Goal: Use online tool/utility: Utilize a website feature to perform a specific function

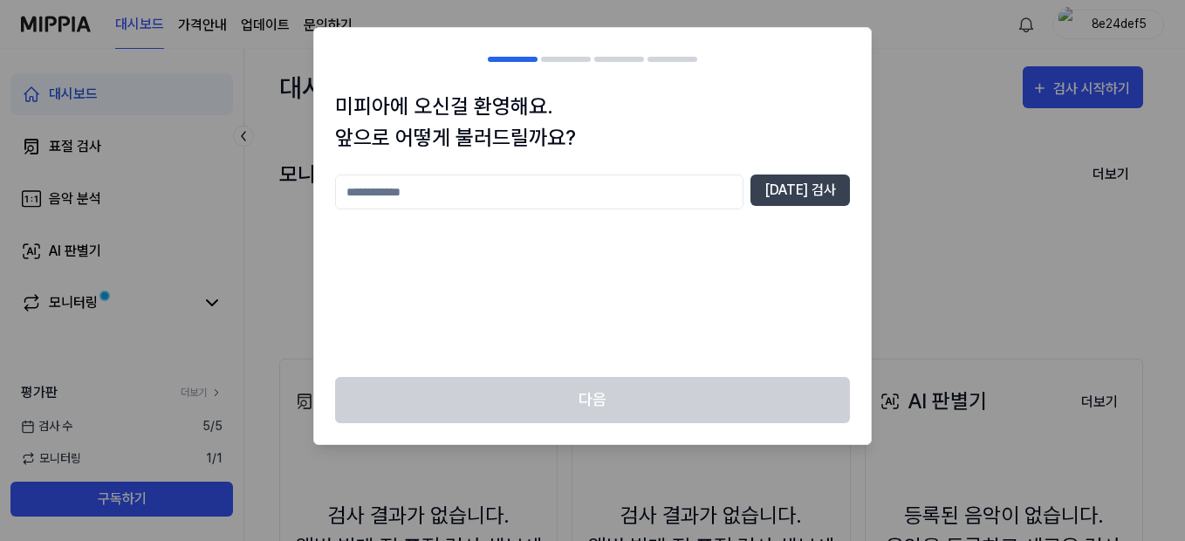
click at [518, 193] on input "text" at bounding box center [539, 191] width 408 height 35
type input "***"
click at [804, 192] on button "[DATE] 검사" at bounding box center [799, 189] width 99 height 31
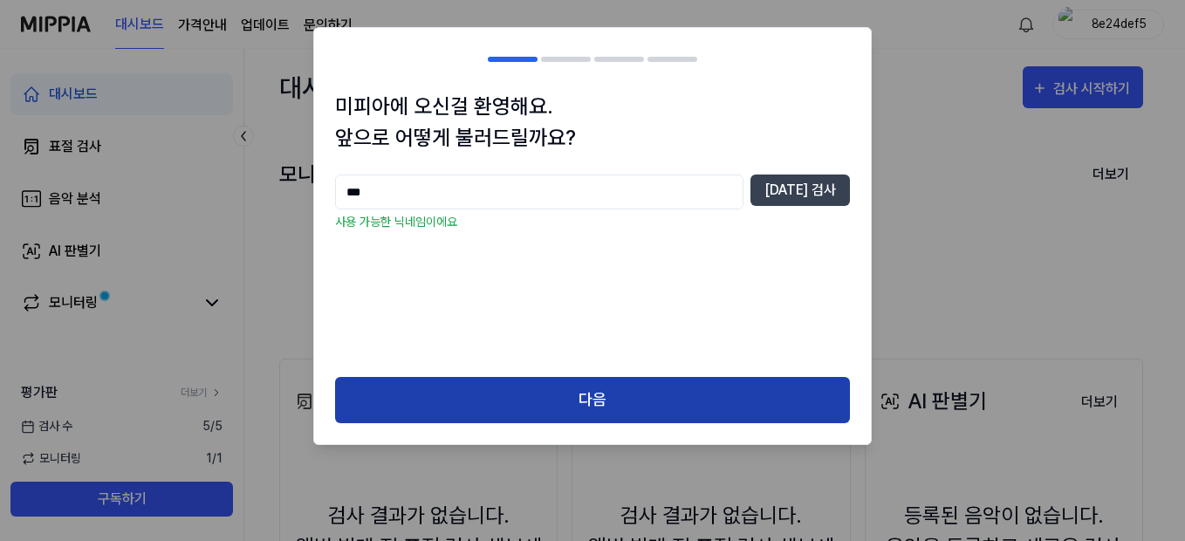
click at [545, 404] on button "다음" at bounding box center [592, 400] width 515 height 46
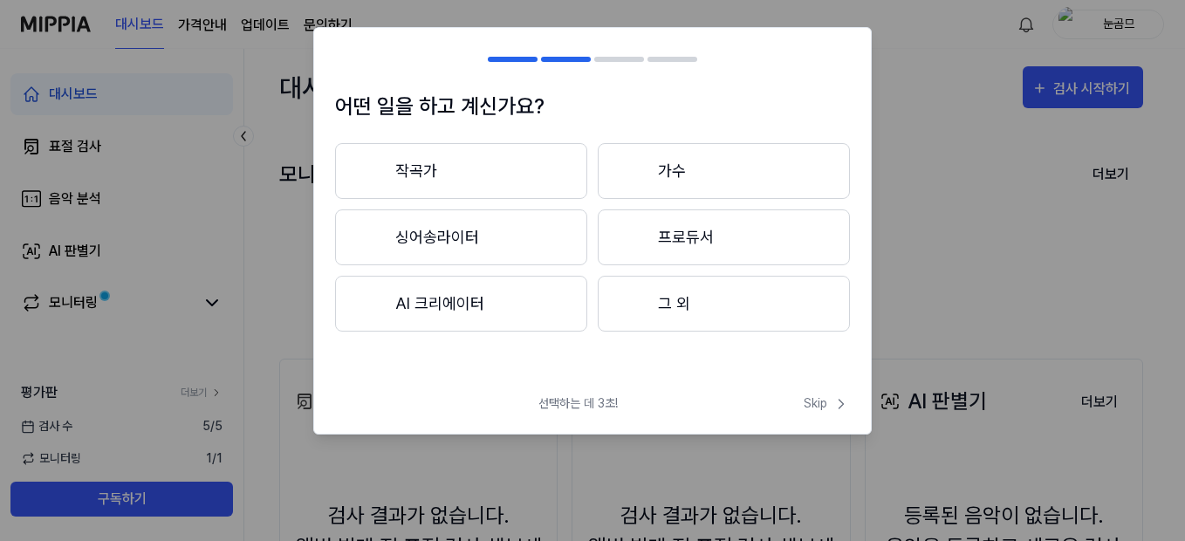
click at [694, 322] on button "그 외" at bounding box center [724, 304] width 252 height 56
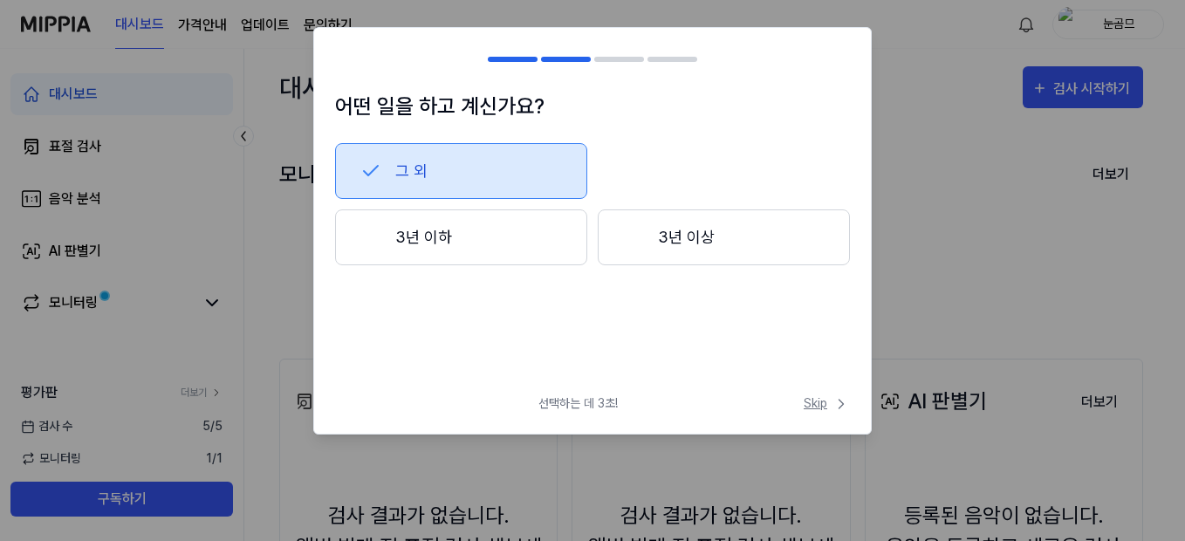
click at [820, 404] on span "Skip" at bounding box center [827, 403] width 46 height 18
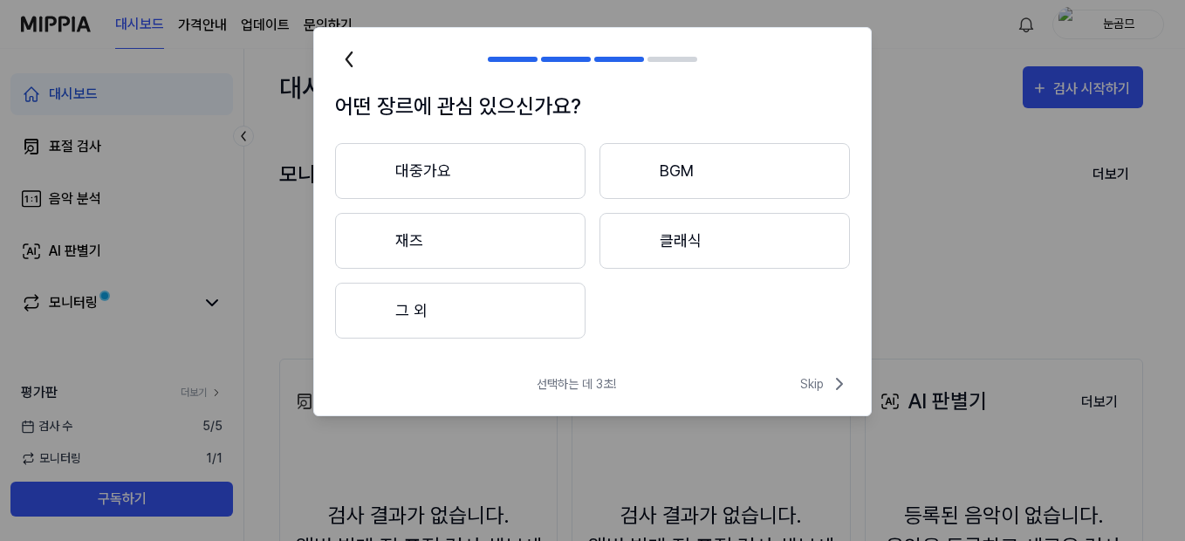
click at [484, 168] on button "대중가요" at bounding box center [460, 171] width 250 height 56
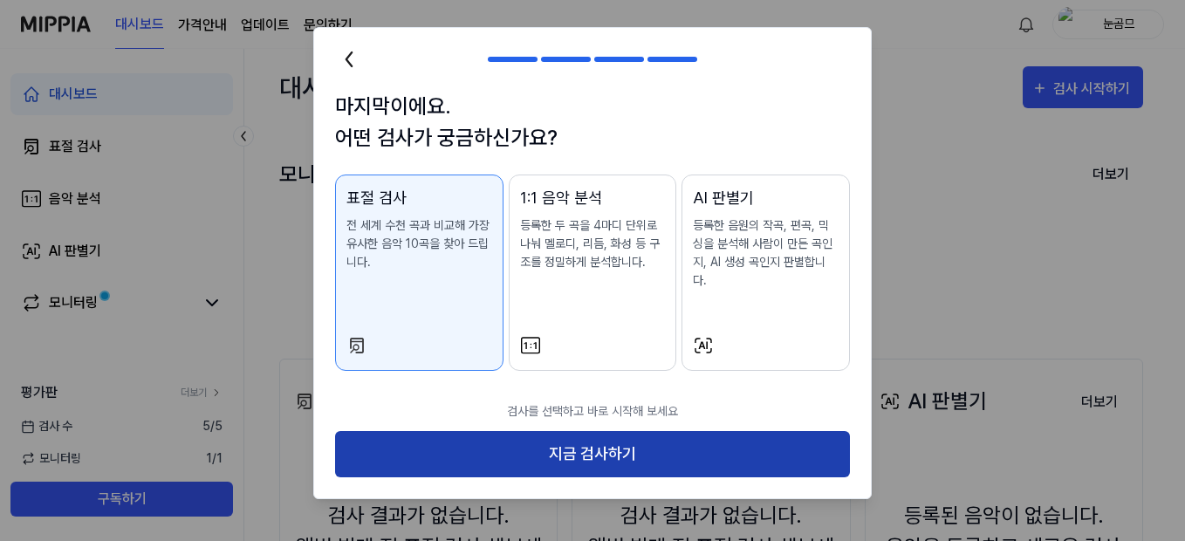
click at [654, 431] on button "지금 검사하기" at bounding box center [592, 454] width 515 height 46
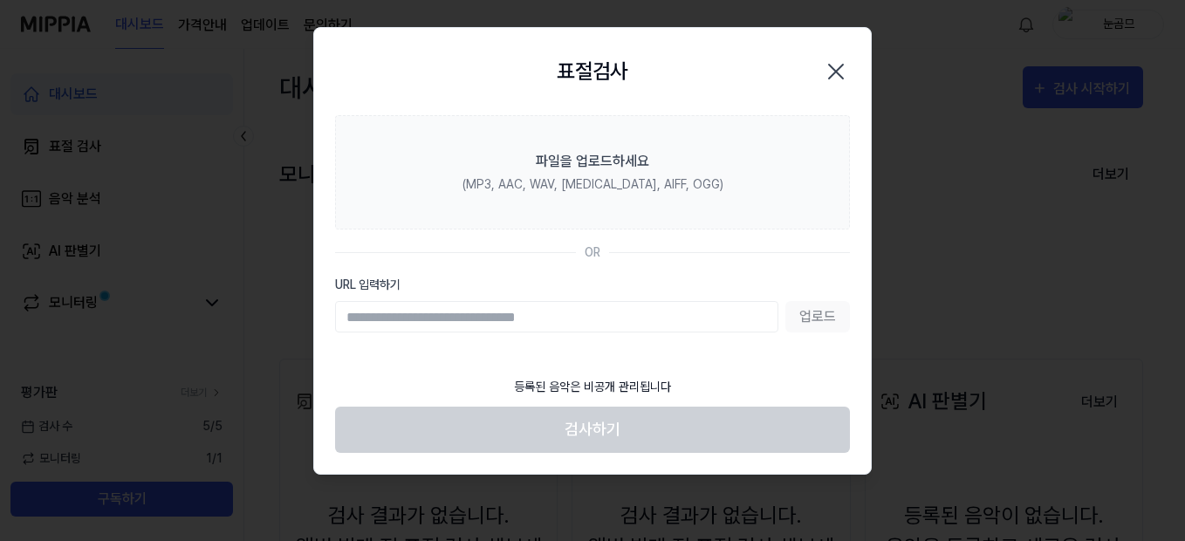
click at [608, 312] on input "URL 입력하기" at bounding box center [556, 316] width 443 height 31
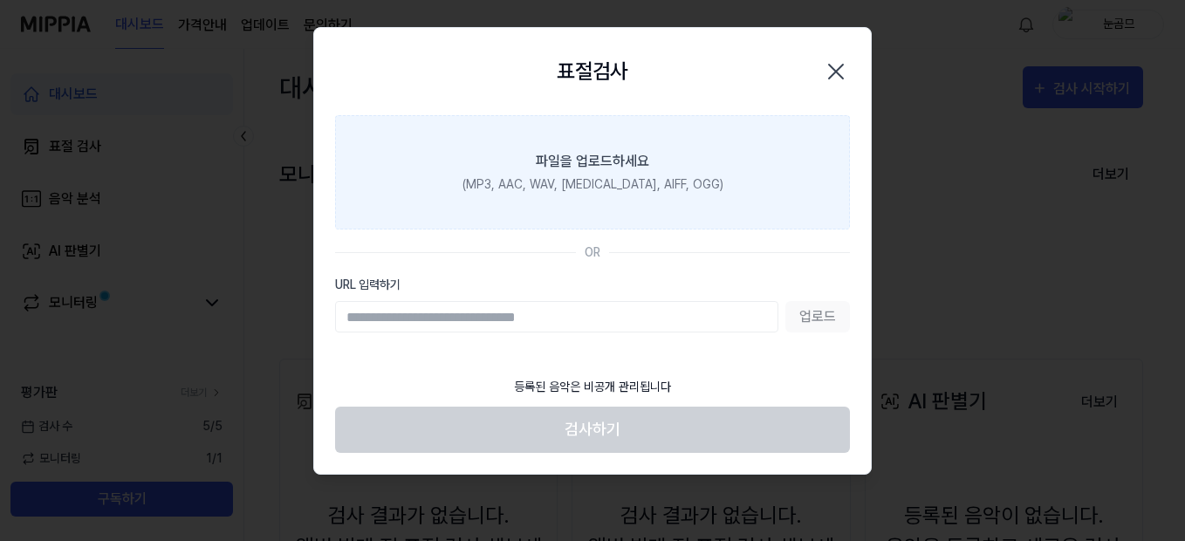
click at [628, 161] on div "파일을 업로드하세요" at bounding box center [592, 161] width 113 height 21
click at [0, 0] on input "파일을 업로드하세요 (MP3, AAC, WAV, [MEDICAL_DATA], AIFF, OGG)" at bounding box center [0, 0] width 0 height 0
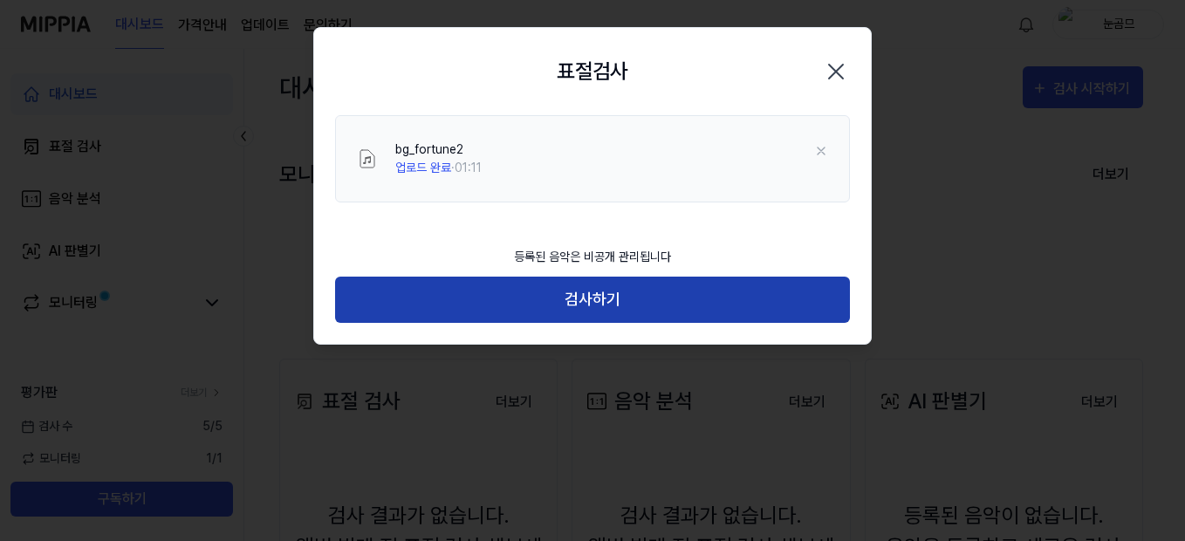
click at [570, 306] on button "검사하기" at bounding box center [592, 300] width 515 height 46
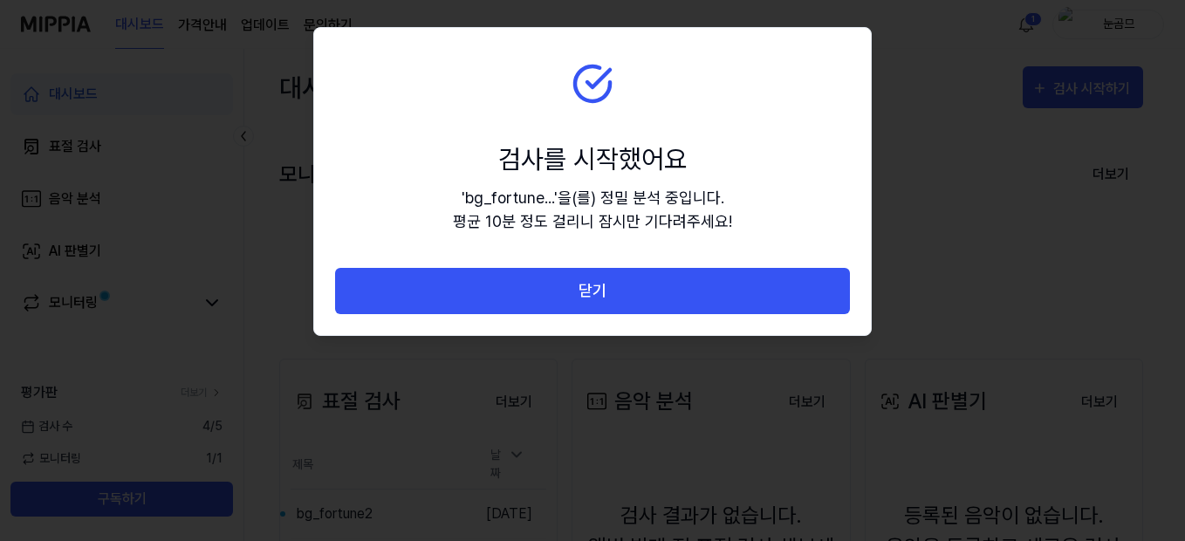
click at [706, 105] on section "검사를 시작했어요 ' bg_fortune... ' 을(를) 정밀 분석 중입니다. 평균 10분 정도 걸리니 잠시만 기다려주세요!" at bounding box center [592, 148] width 557 height 240
click at [420, 439] on body "대시보드 가격안내 업데이트 문의하기 1 눈곰므 대시보드 표절 검사 음악 분석 AI 판별기 모니터링 평가판 더보기 검사 [DATE] 모니터링 1…" at bounding box center [589, 270] width 1178 height 541
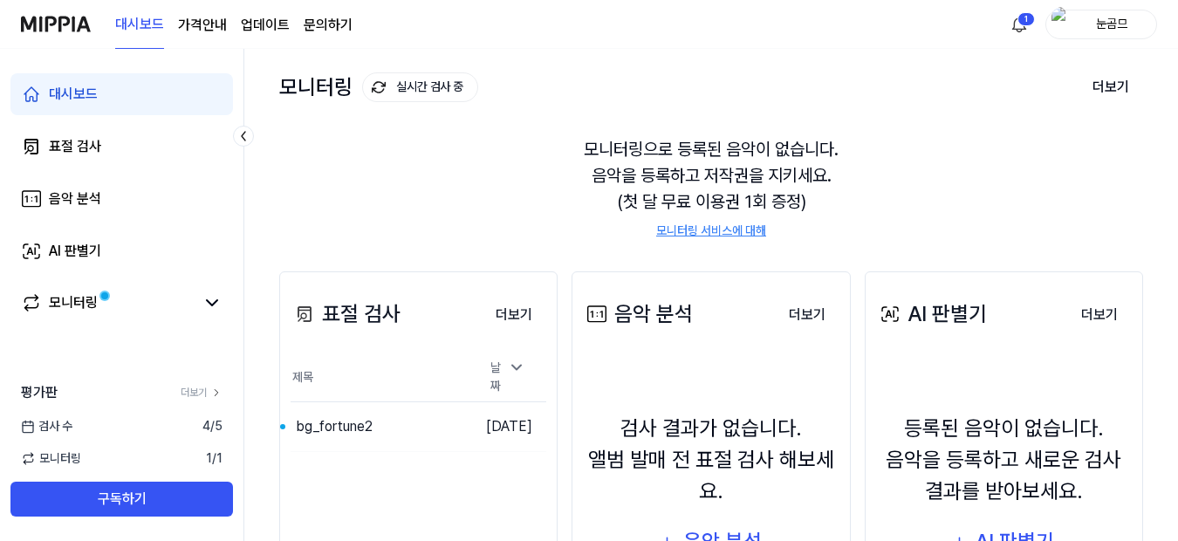
scroll to position [174, 0]
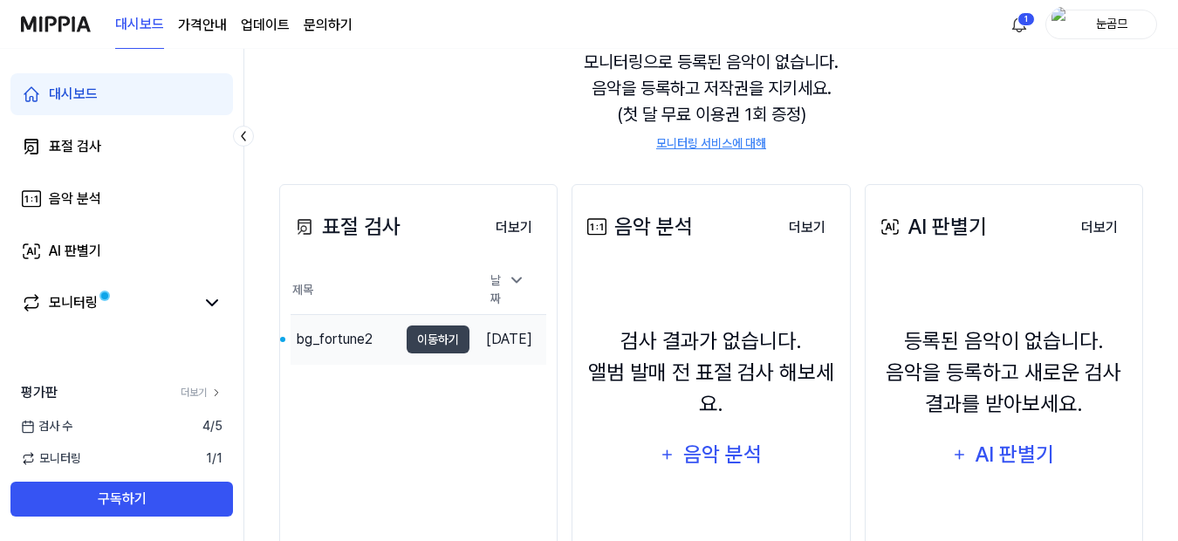
click at [333, 339] on div "bg_fortune2" at bounding box center [334, 339] width 77 height 21
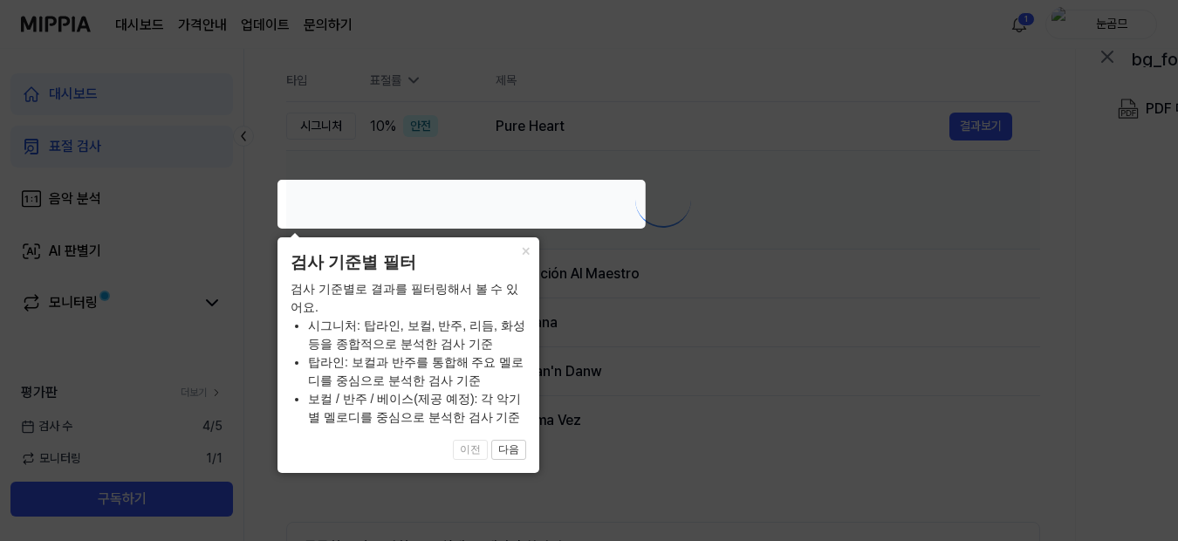
scroll to position [0, 0]
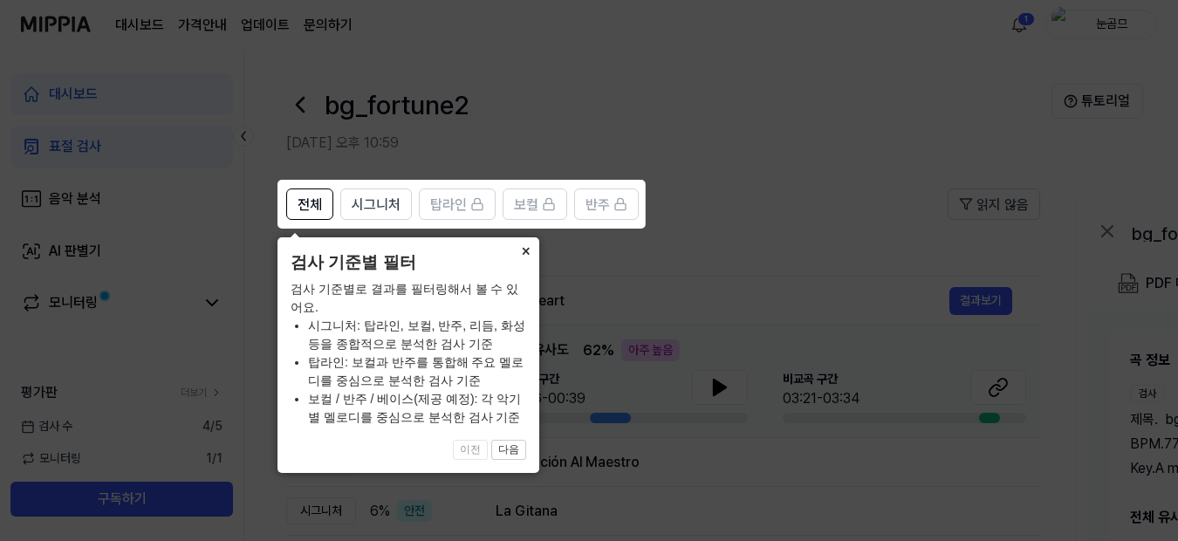
click at [525, 258] on button "×" at bounding box center [525, 249] width 28 height 24
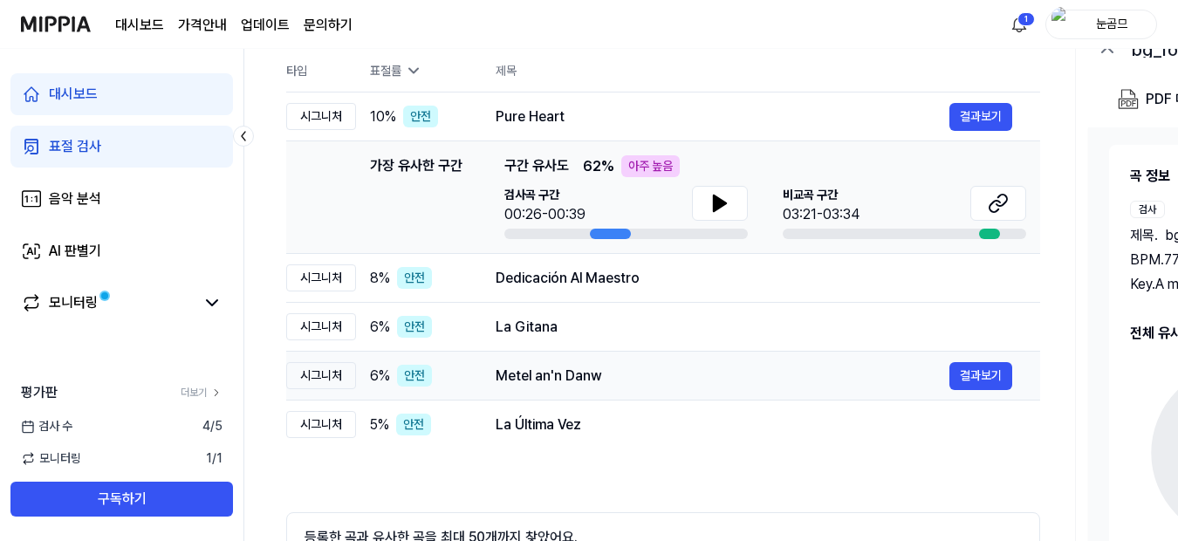
scroll to position [164, 0]
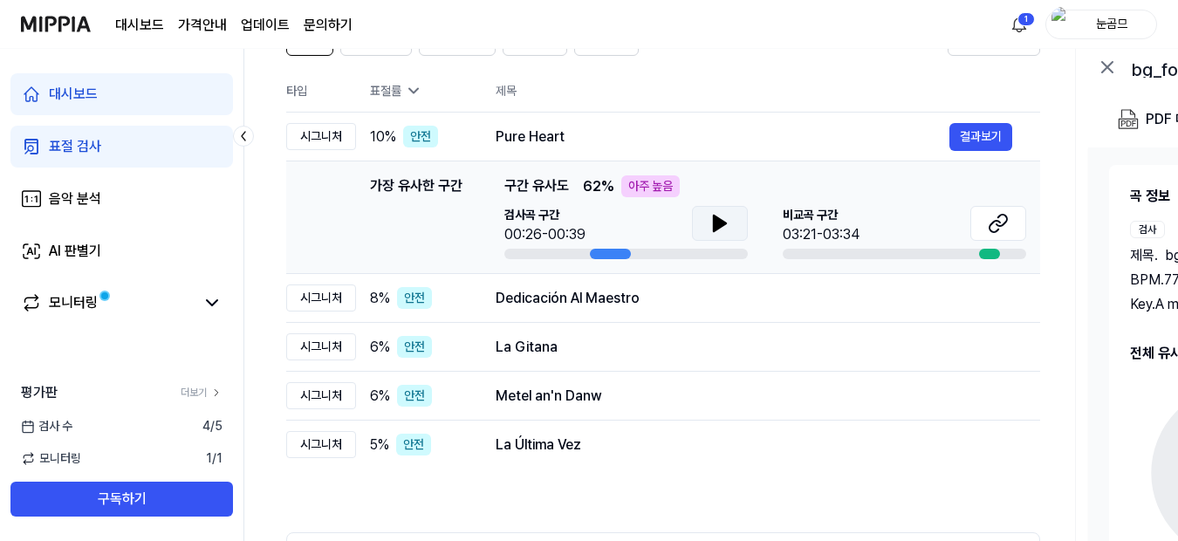
click at [725, 223] on icon at bounding box center [720, 224] width 12 height 16
click at [997, 233] on icon at bounding box center [998, 223] width 21 height 21
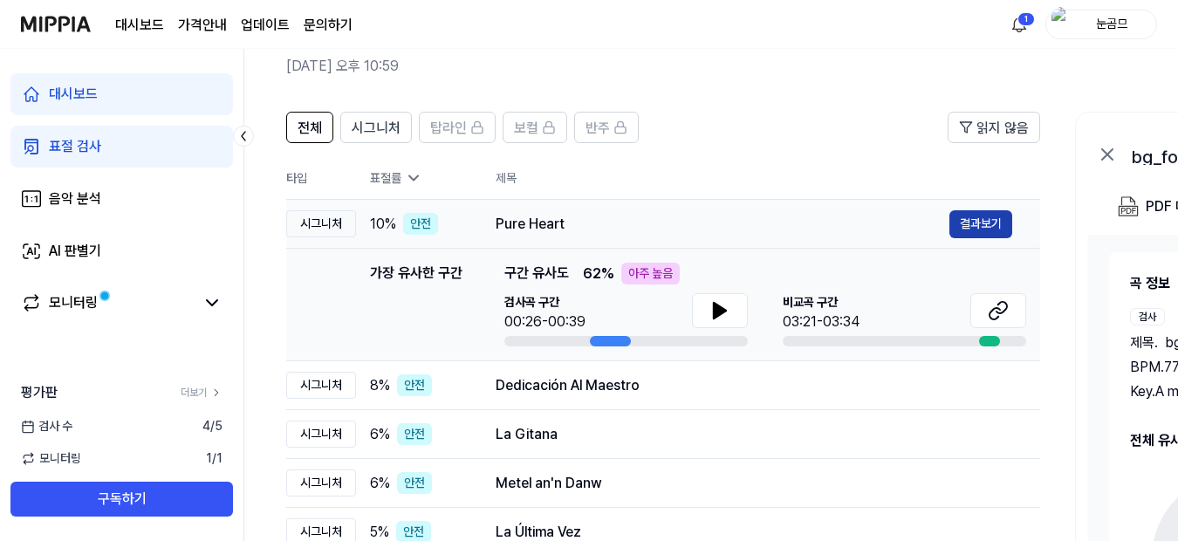
click at [961, 224] on button "결과보기" at bounding box center [980, 224] width 63 height 28
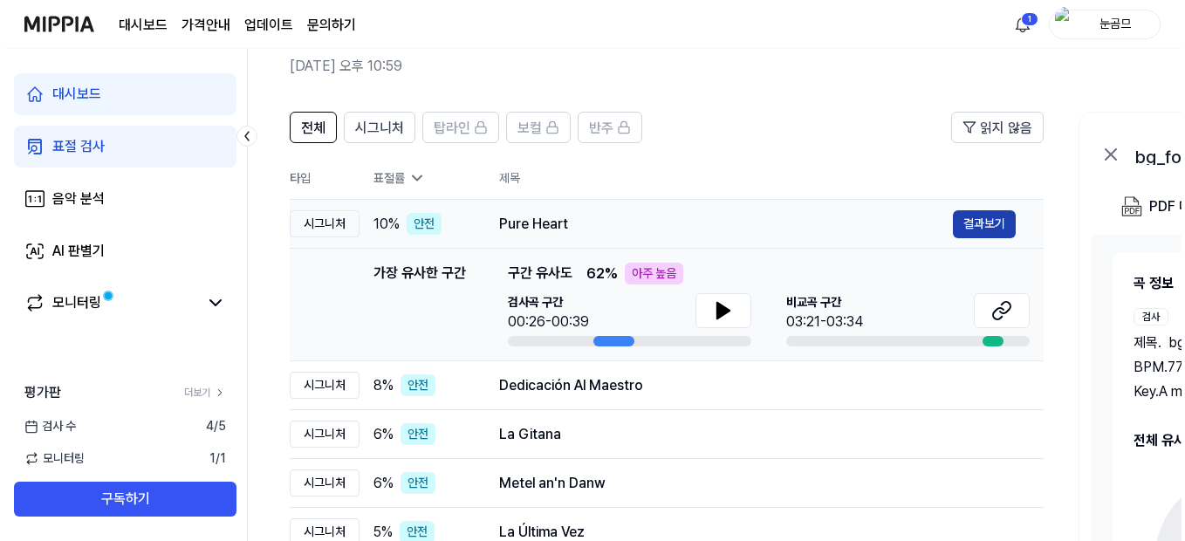
scroll to position [0, 0]
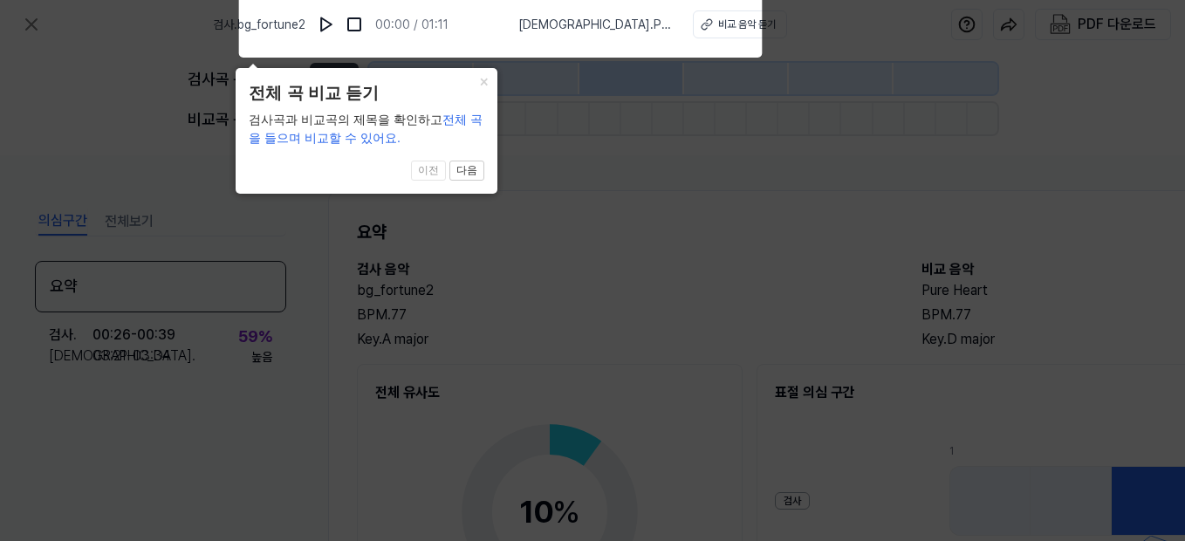
click at [793, 184] on icon at bounding box center [592, 266] width 1185 height 550
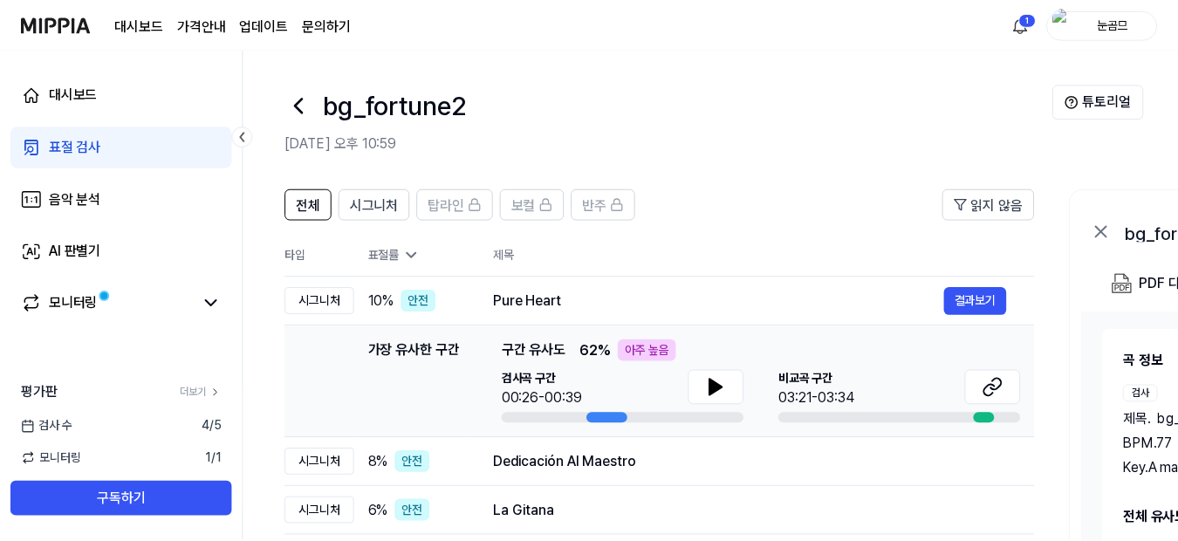
scroll to position [77, 0]
